Goal: Task Accomplishment & Management: Manage account settings

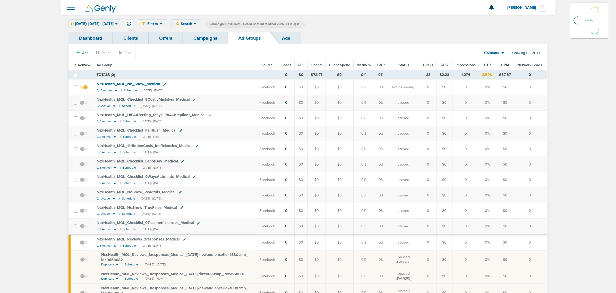
click at [299, 23] on icon at bounding box center [298, 23] width 2 height 3
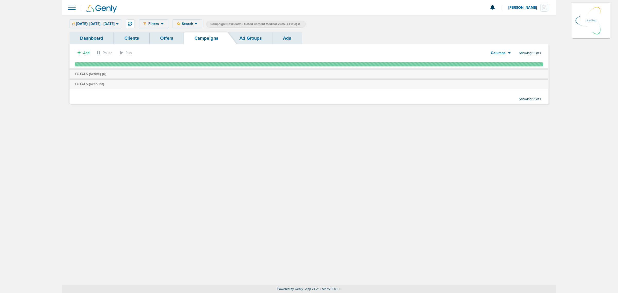
click at [300, 23] on span "Campaign: NexHealth - Gated Content Medical 2025 (4 Field)" at bounding box center [256, 24] width 90 height 4
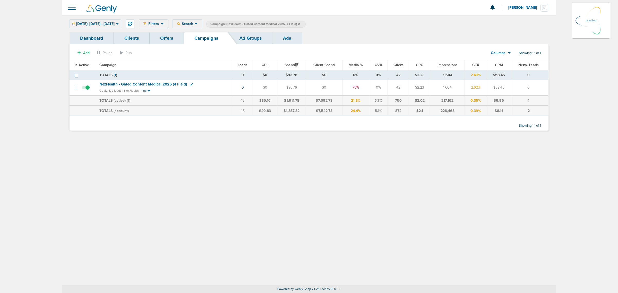
click at [300, 23] on icon at bounding box center [299, 24] width 2 height 2
click at [148, 84] on span "NexHealth - Gated Content Medical 2025 (4 Field)" at bounding box center [143, 84] width 88 height 5
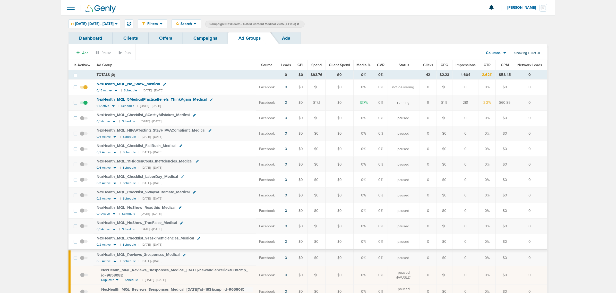
click at [113, 106] on icon at bounding box center [113, 107] width 3 height 2
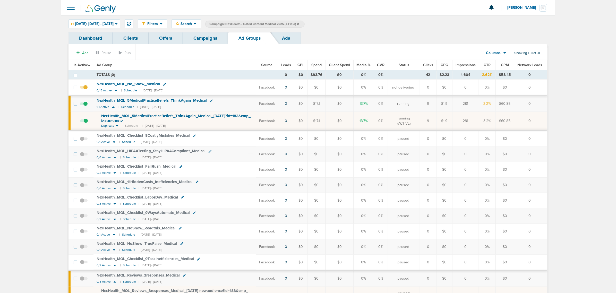
click at [189, 36] on link "Campaigns" at bounding box center [205, 38] width 45 height 12
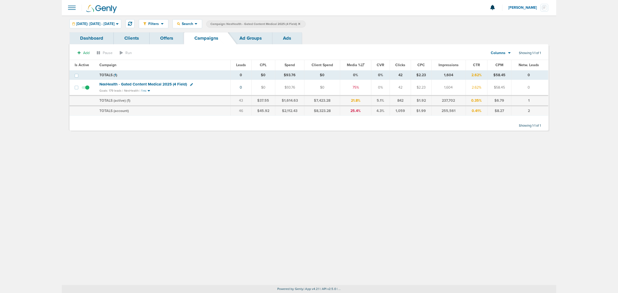
click at [300, 24] on icon at bounding box center [299, 23] width 2 height 3
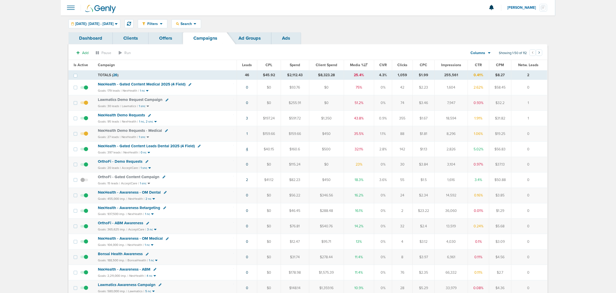
click at [247, 150] on link "4" at bounding box center [247, 149] width 2 height 4
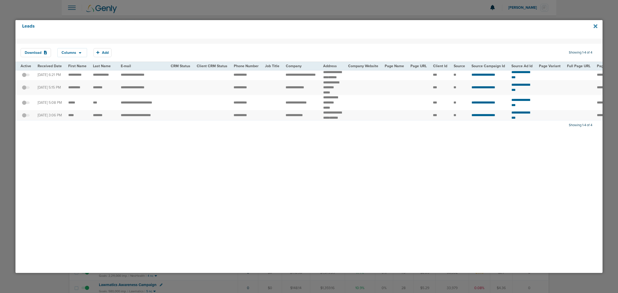
click at [595, 25] on icon at bounding box center [596, 26] width 4 height 6
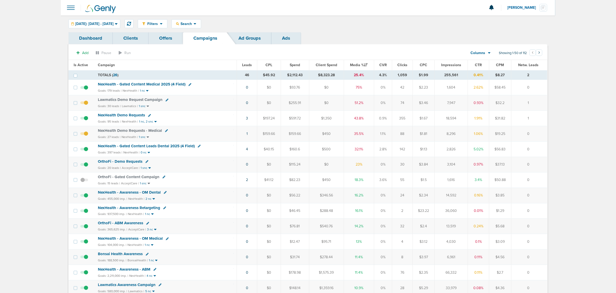
drag, startPoint x: 239, startPoint y: 89, endPoint x: 534, endPoint y: 87, distance: 295.5
click at [534, 87] on tr "NexHealth - Gated Content Medical 2025 (4 Field) Goals: 179 leads | NexHealth |…" at bounding box center [308, 87] width 479 height 15
drag, startPoint x: 534, startPoint y: 87, endPoint x: 306, endPoint y: 92, distance: 228.6
click at [533, 87] on td "0" at bounding box center [530, 87] width 36 height 15
click at [193, 82] on div "NexHealth - Gated Content Medical 2025 (4 Field)" at bounding box center [166, 84] width 136 height 5
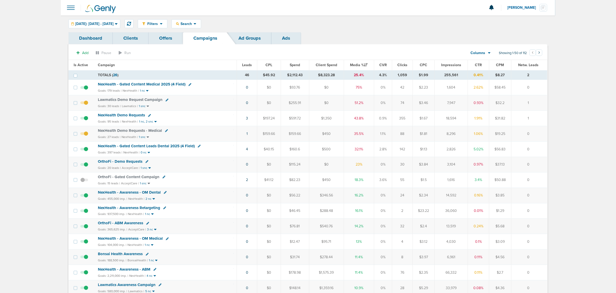
click at [201, 89] on div "Goals: 179 leads | NexHealth | 1 nc" at bounding box center [166, 91] width 136 height 4
click at [198, 147] on icon at bounding box center [199, 146] width 3 height 3
select select
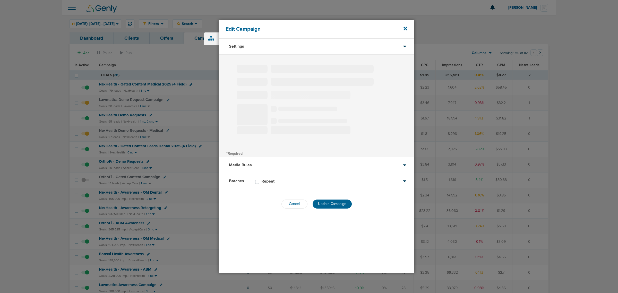
select select "1"
select select "2"
select select "3"
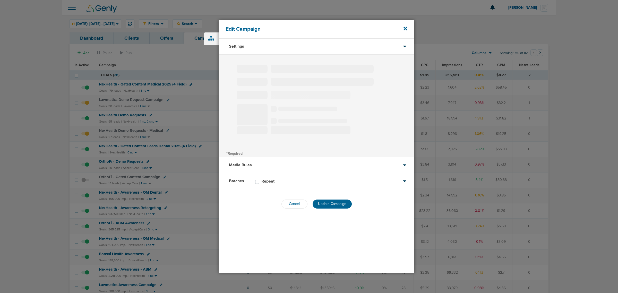
select select "4"
select select "6"
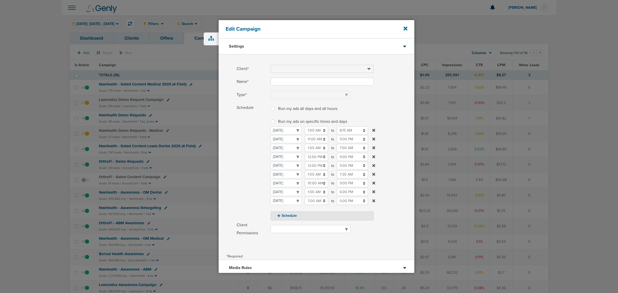
type input "NexHealth - Gated Content Leads Dental 2025 (4 Field)"
select select "Leads"
radio input "true"
select select "readWrite"
click at [406, 29] on icon at bounding box center [406, 29] width 4 height 4
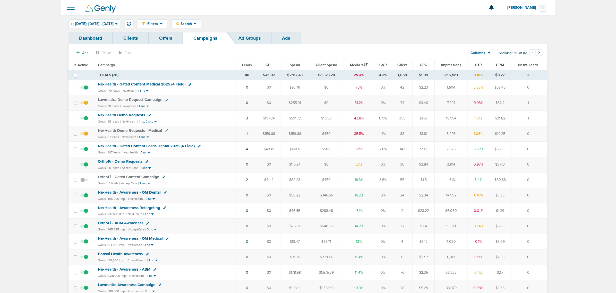
click at [146, 83] on span "NexHealth - Gated Content Medical 2025 (4 Field)" at bounding box center [142, 84] width 88 height 5
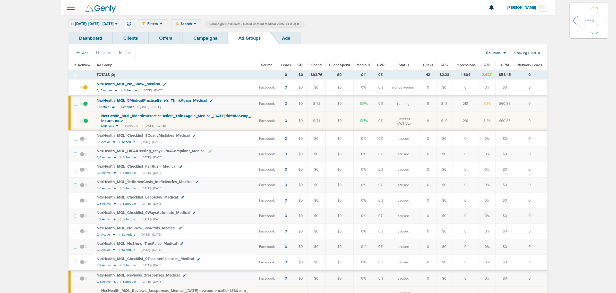
drag, startPoint x: 419, startPoint y: 105, endPoint x: 542, endPoint y: 120, distance: 124.1
click at [542, 120] on td "0" at bounding box center [531, 121] width 33 height 19
click at [219, 115] on span "NexHealth_ MQL_ 5MedicalPracticeBeliefs_ ThinkAgain_ Medical_ [DATE]?id=183&cmp…" at bounding box center [175, 119] width 149 height 10
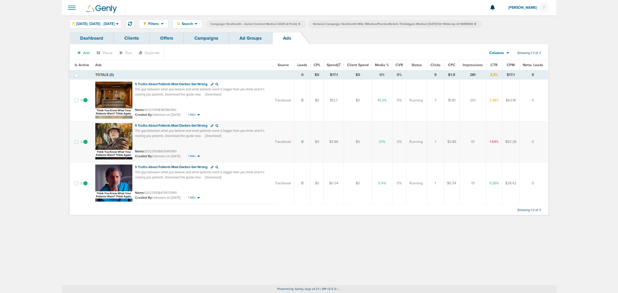
click at [253, 42] on link "Ad Groups" at bounding box center [251, 38] width 44 height 12
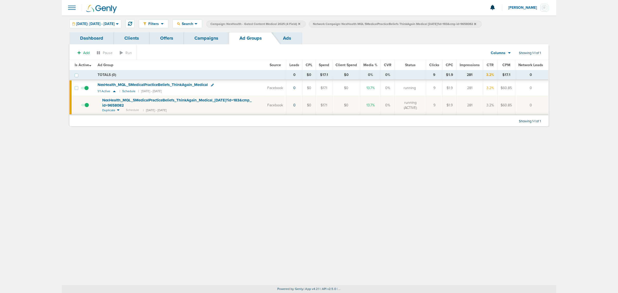
click at [221, 35] on link "Campaigns" at bounding box center [206, 38] width 45 height 12
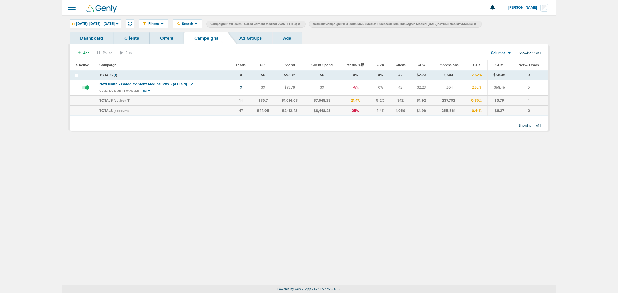
click at [190, 84] on icon at bounding box center [191, 84] width 3 height 3
select select
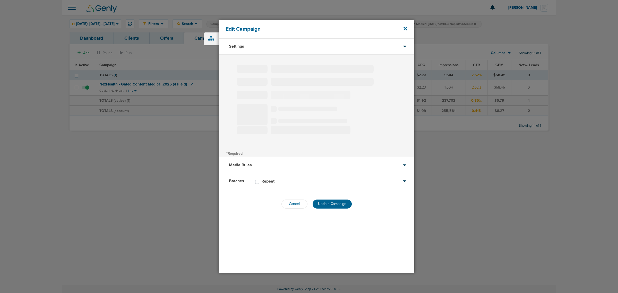
type input "NexHealth - Gated Content Medical 2025 (4 Field)"
select select "Leads"
radio input "true"
select select "readWrite"
select select "1"
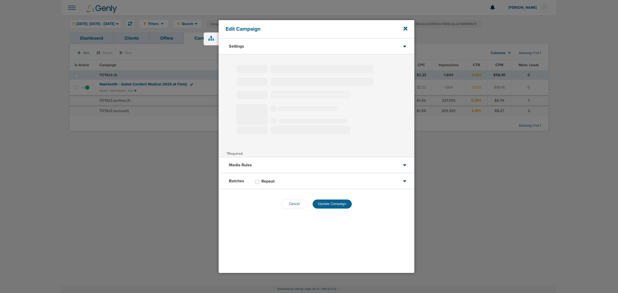
select select "1"
select select "2"
select select "3"
select select "4"
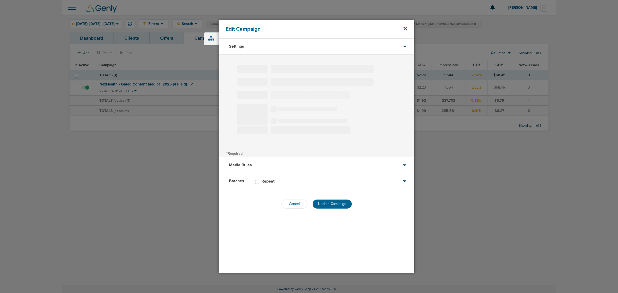
select select "6"
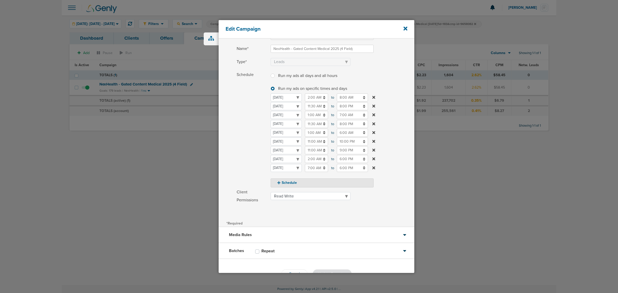
scroll to position [48, 0]
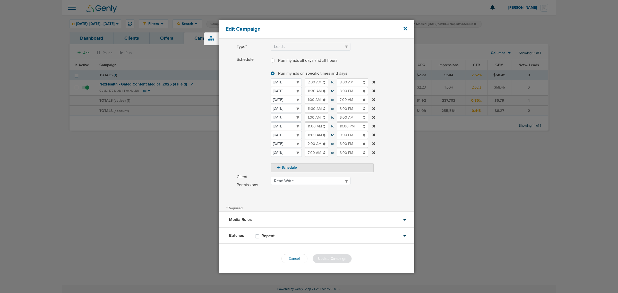
click at [408, 29] on div "Edit Campaign" at bounding box center [317, 29] width 196 height 19
click at [405, 29] on icon at bounding box center [406, 29] width 4 height 4
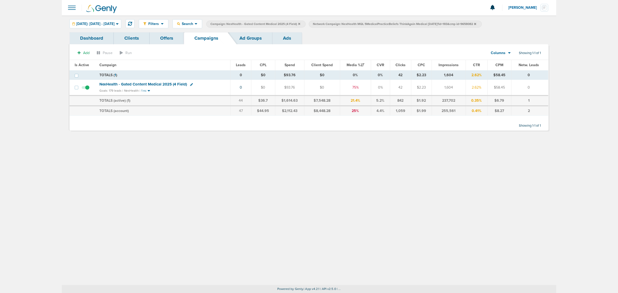
click at [300, 22] on icon at bounding box center [299, 23] width 2 height 3
click at [374, 23] on icon at bounding box center [373, 23] width 2 height 3
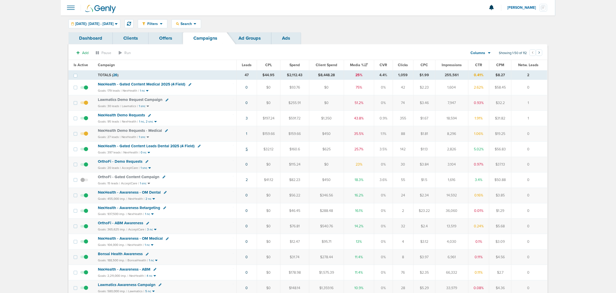
click at [246, 151] on link "5" at bounding box center [247, 149] width 2 height 4
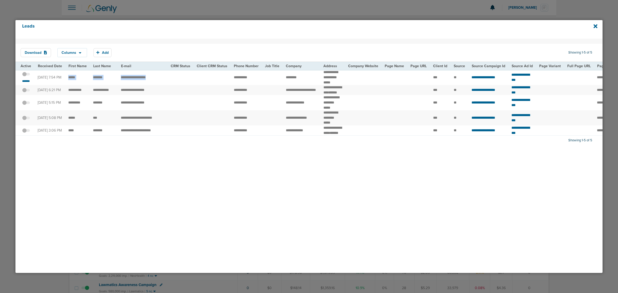
drag, startPoint x: 67, startPoint y: 77, endPoint x: 215, endPoint y: 75, distance: 147.6
click at [215, 75] on tr "**********" at bounding box center [539, 77] width 1048 height 15
click at [215, 75] on td at bounding box center [212, 77] width 37 height 15
click at [27, 77] on span at bounding box center [26, 77] width 8 height 0
click at [26, 75] on input "checkbox" at bounding box center [26, 75] width 0 height 0
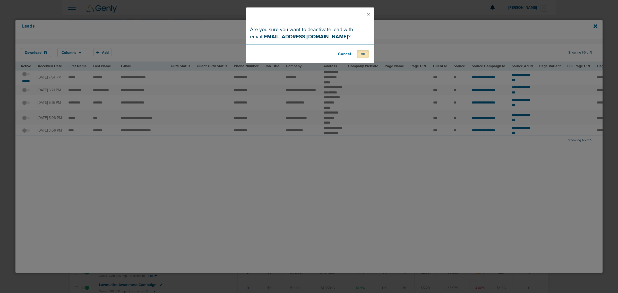
click at [365, 54] on button "OK" at bounding box center [363, 54] width 12 height 8
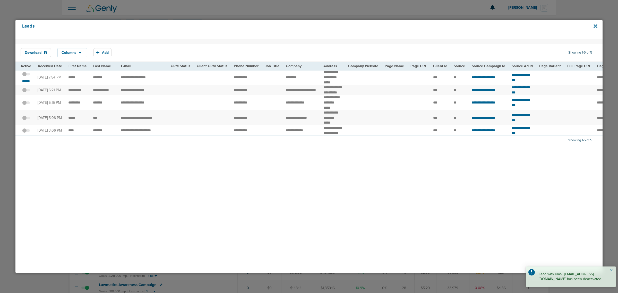
click at [595, 25] on icon at bounding box center [596, 26] width 4 height 6
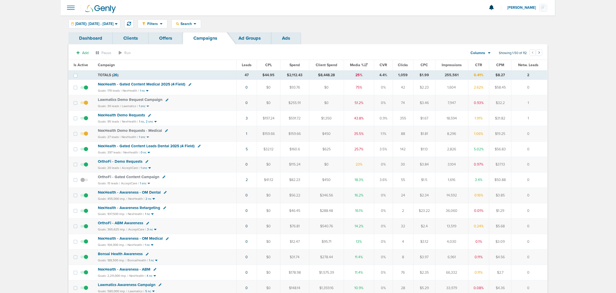
click at [198, 146] on icon at bounding box center [199, 146] width 3 height 3
select select
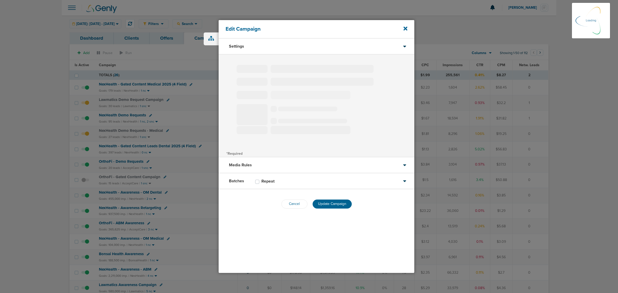
type input "NexHealth - Gated Content Leads Dental 2025 (4 Field)"
select select "Leads"
radio input "true"
select select "readWrite"
select select "1"
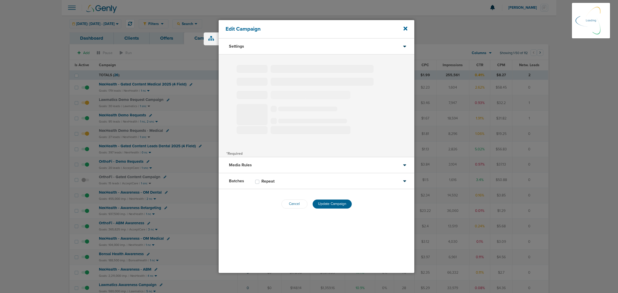
select select "1"
select select "2"
select select "3"
select select "4"
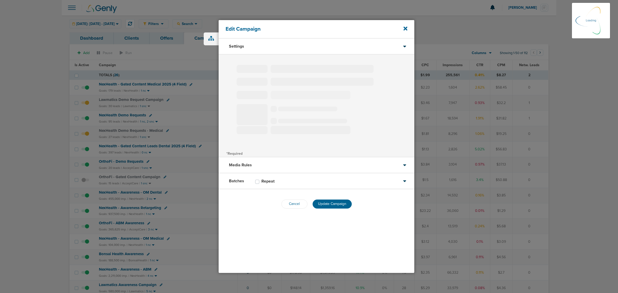
select select "6"
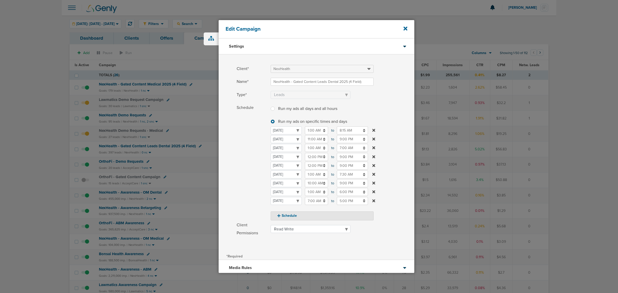
click at [349, 141] on input "9:00 PM" at bounding box center [352, 139] width 31 height 8
click at [337, 175] on icon at bounding box center [339, 175] width 5 height 3
type input "8:00 PM"
click at [388, 102] on span at bounding box center [343, 101] width 144 height 3
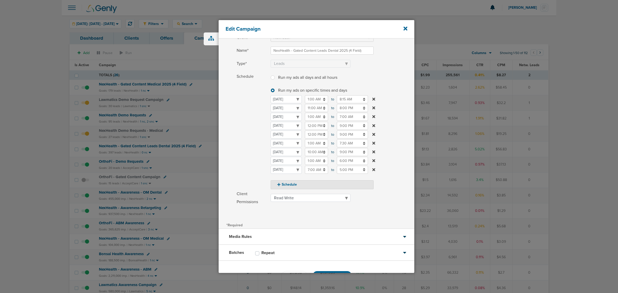
scroll to position [48, 0]
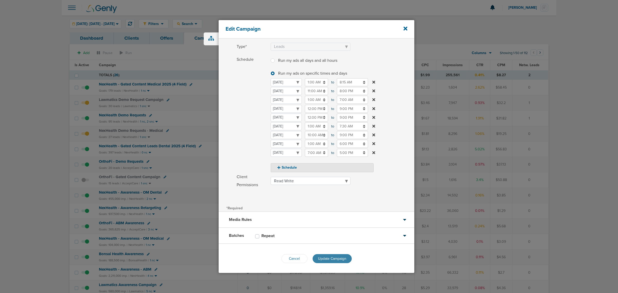
click at [336, 259] on span "Update Campaign" at bounding box center [332, 259] width 28 height 4
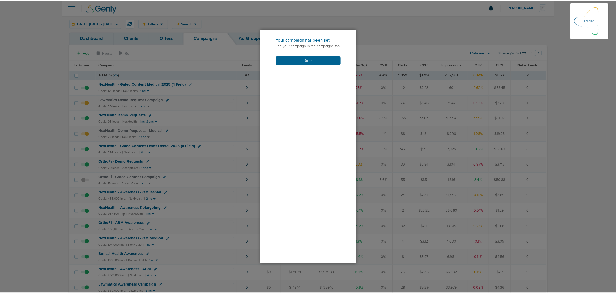
scroll to position [32, 0]
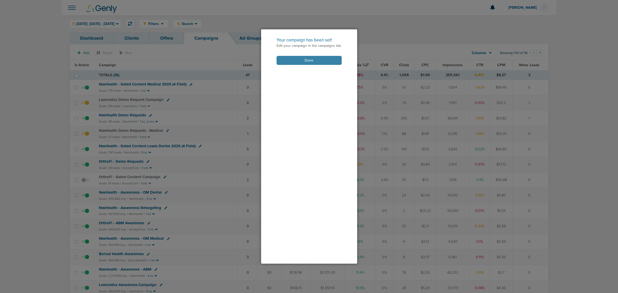
click at [311, 62] on button "Done" at bounding box center [309, 60] width 65 height 9
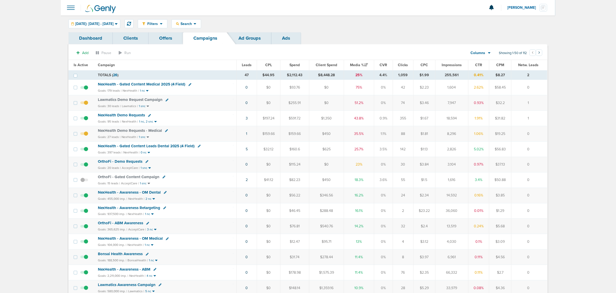
click at [209, 82] on td "NexHealth - Gated Content Medical 2025 (4 Field) Goals: 179 leads | NexHealth |…" at bounding box center [166, 87] width 142 height 15
